Goal: Task Accomplishment & Management: Use online tool/utility

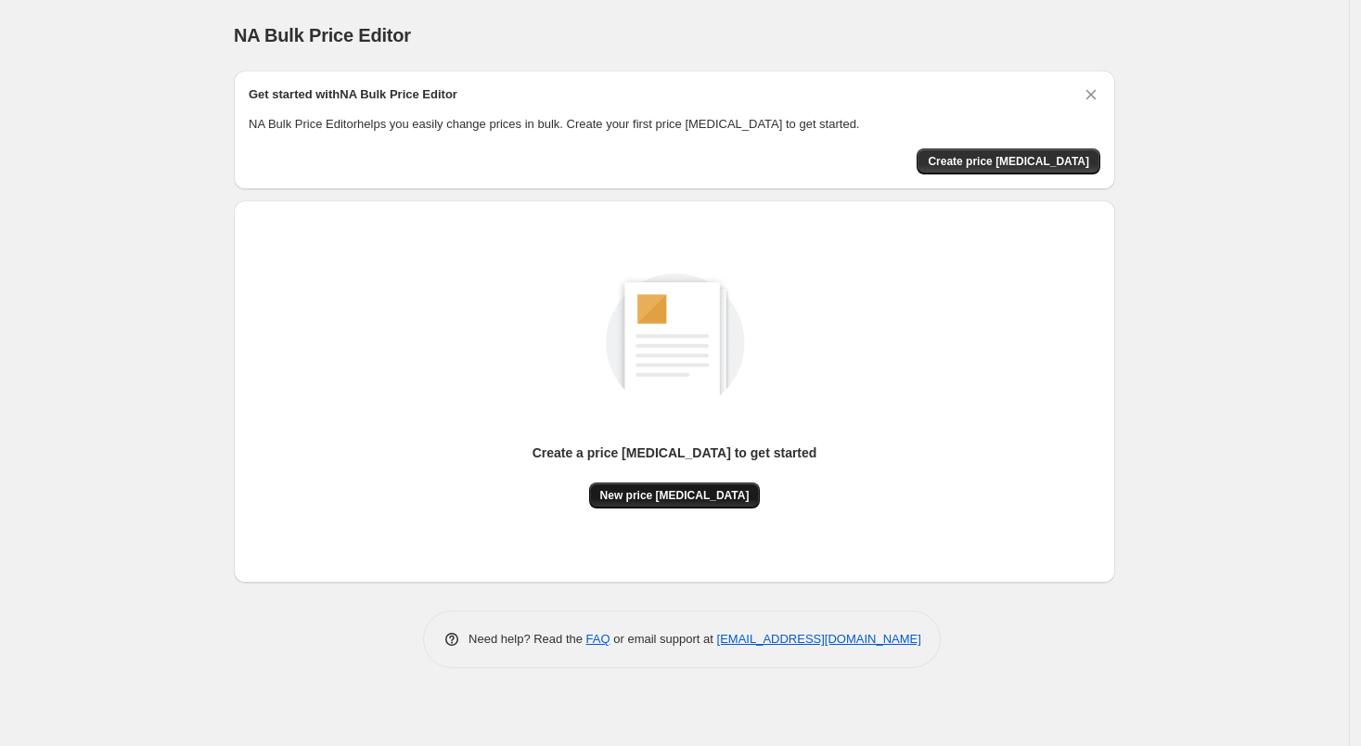
click at [690, 504] on button "New price [MEDICAL_DATA]" at bounding box center [675, 496] width 172 height 26
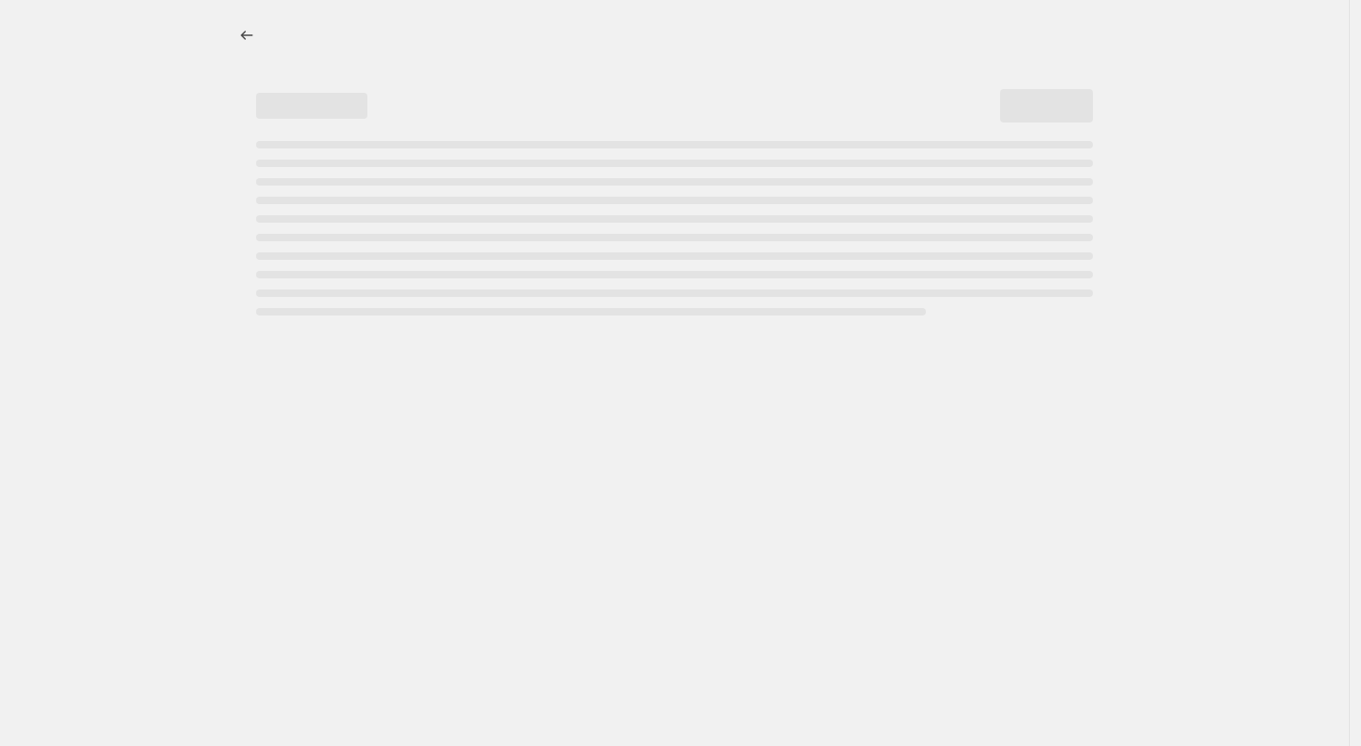
select select "percentage"
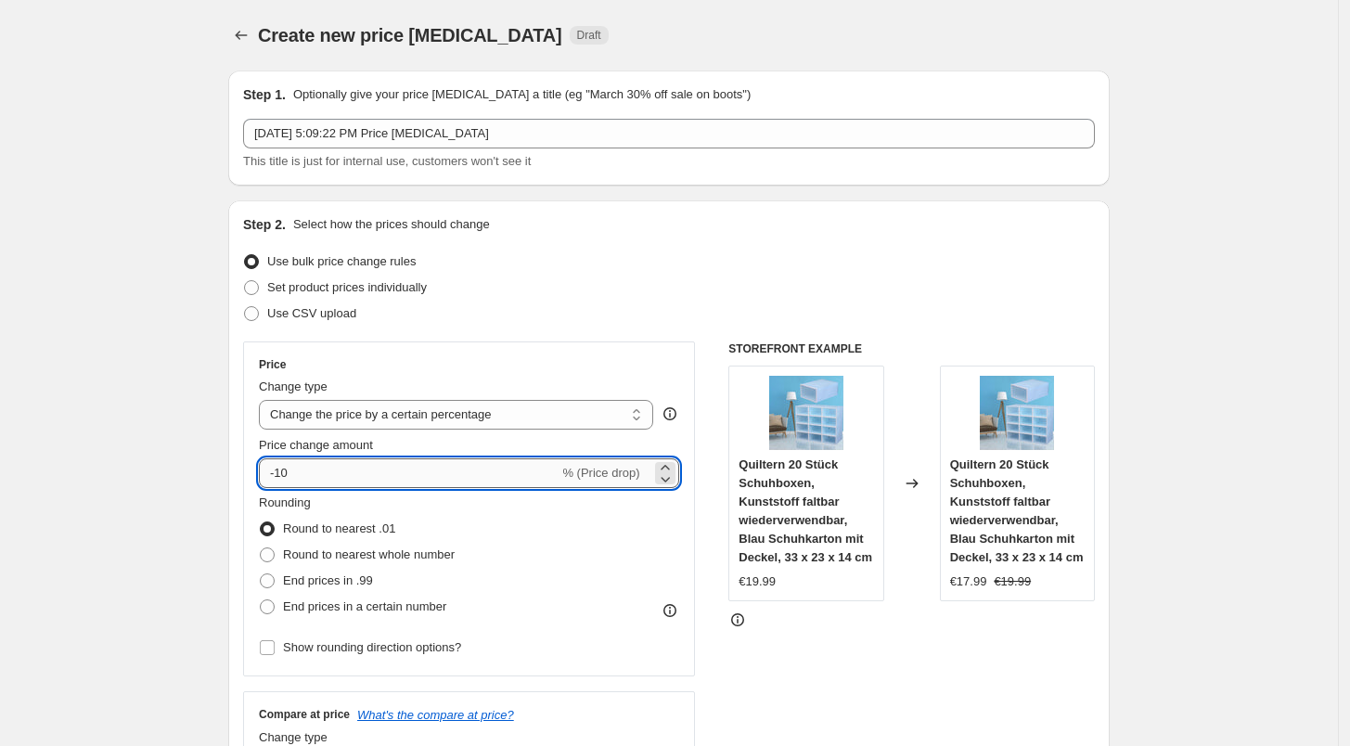
click at [437, 470] on input "-10" at bounding box center [409, 473] width 300 height 30
type input "-1"
type input "-27"
click at [338, 586] on span "End prices in .99" at bounding box center [328, 580] width 90 height 14
click at [261, 574] on input "End prices in .99" at bounding box center [260, 573] width 1 height 1
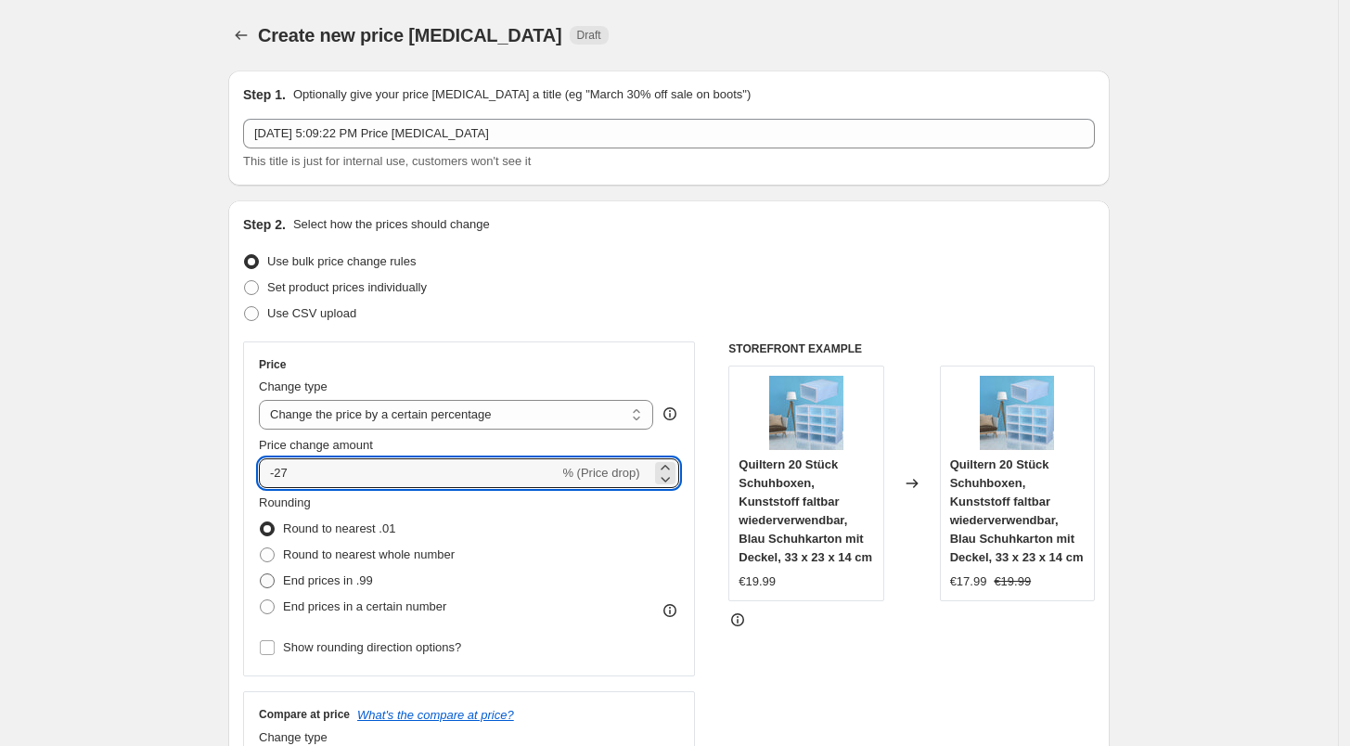
radio input "true"
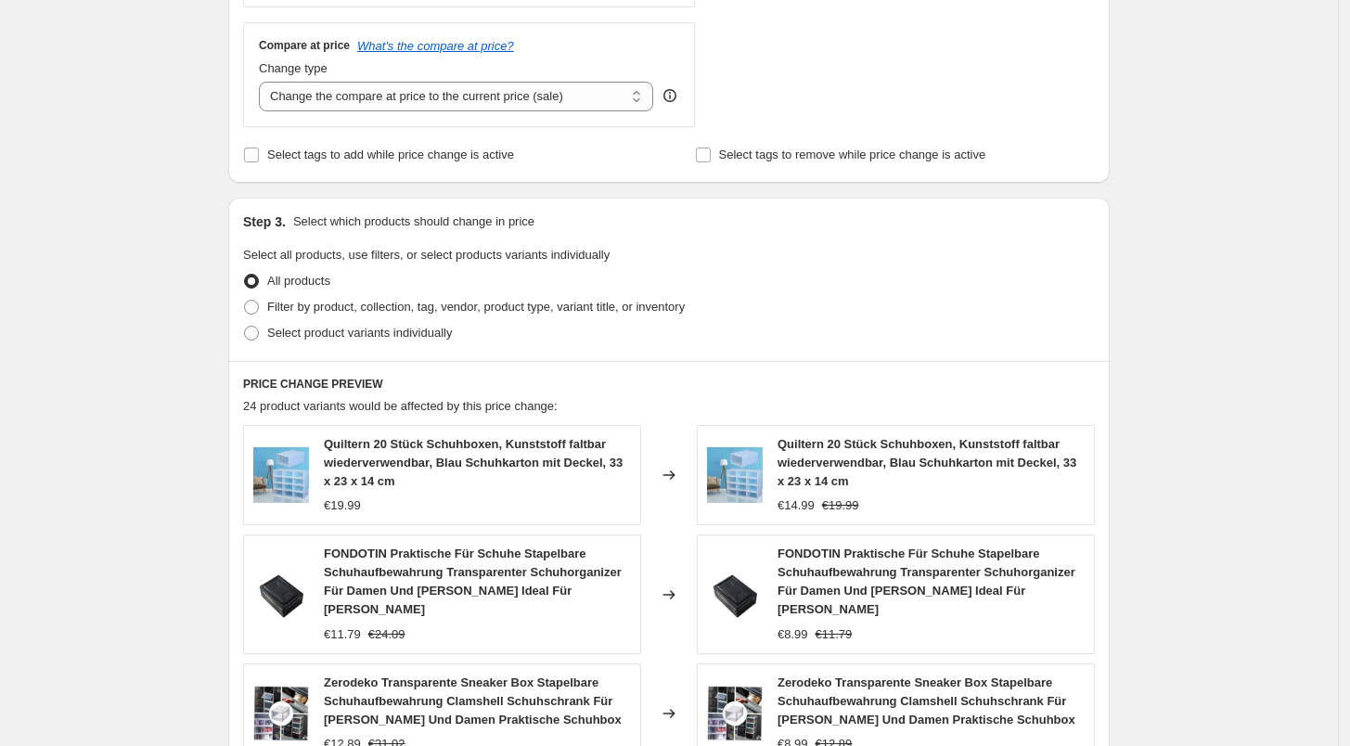
scroll to position [1230, 0]
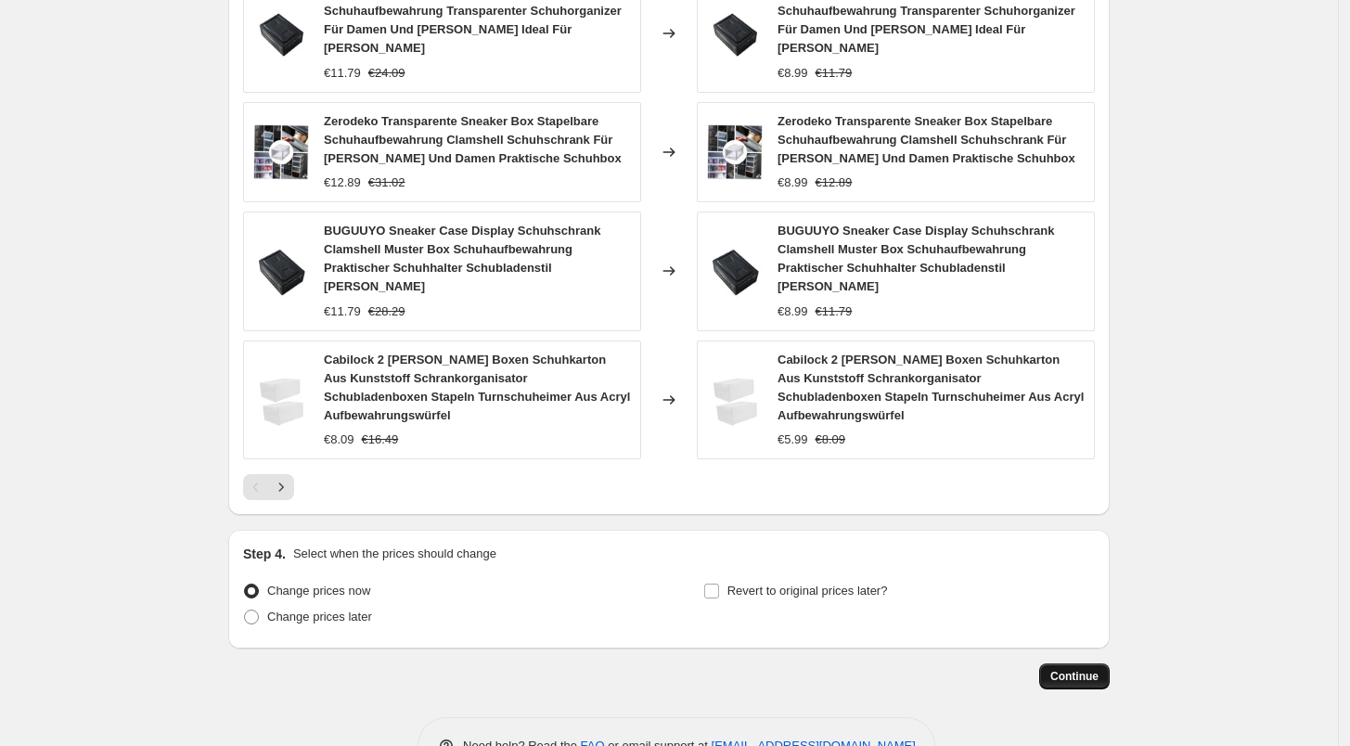
click at [1084, 669] on span "Continue" at bounding box center [1074, 676] width 48 height 15
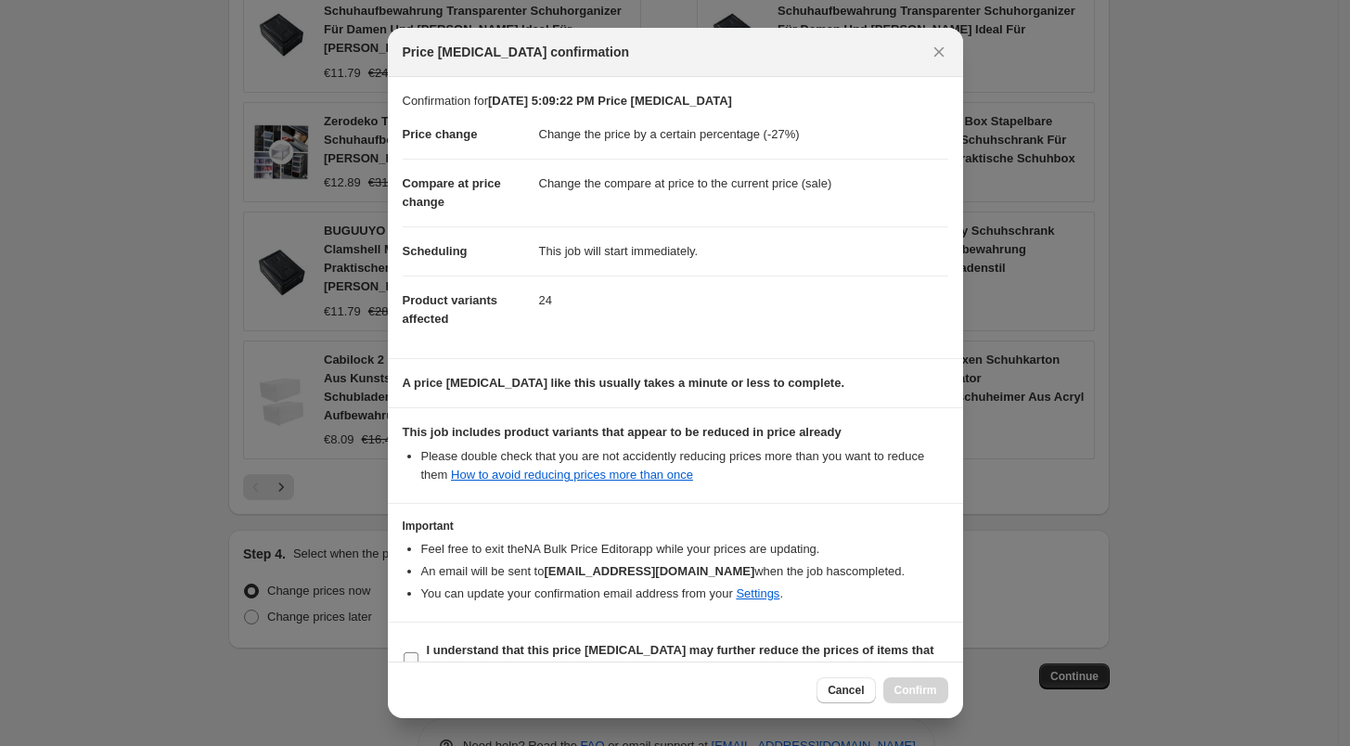
click at [543, 650] on b "I understand that this price [MEDICAL_DATA] may further reduce the prices of it…" at bounding box center [681, 659] width 508 height 32
click at [418, 652] on input "I understand that this price [MEDICAL_DATA] may further reduce the prices of it…" at bounding box center [411, 659] width 15 height 15
checkbox input "true"
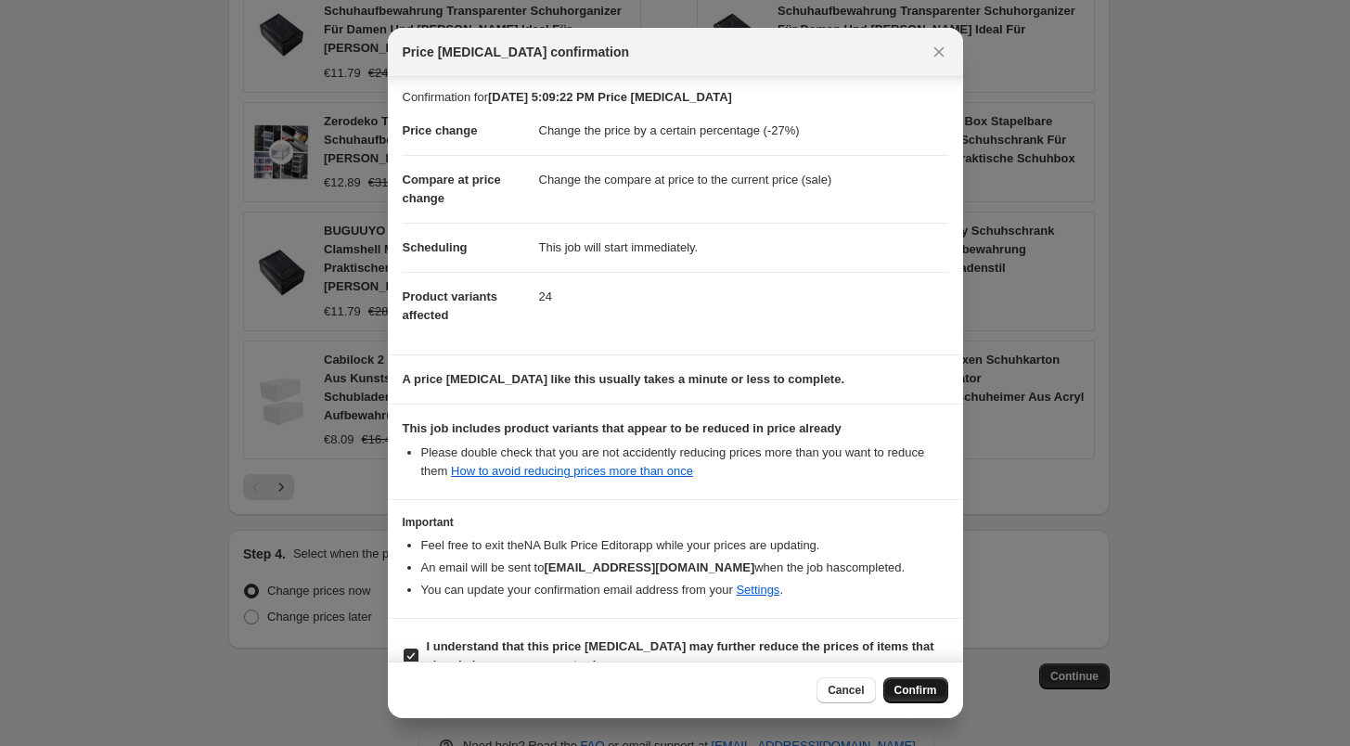
click at [916, 685] on span "Confirm" at bounding box center [916, 690] width 43 height 15
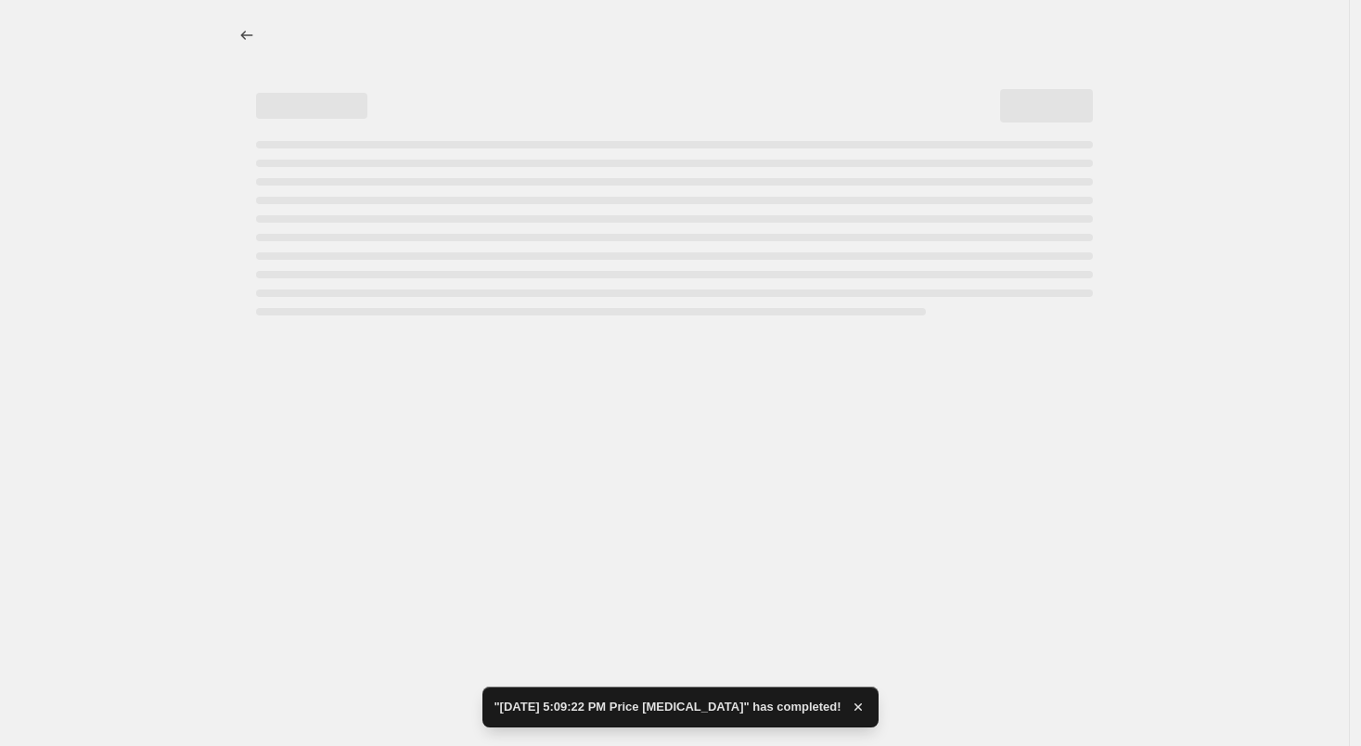
select select "percentage"
